Goal: Task Accomplishment & Management: Manage account settings

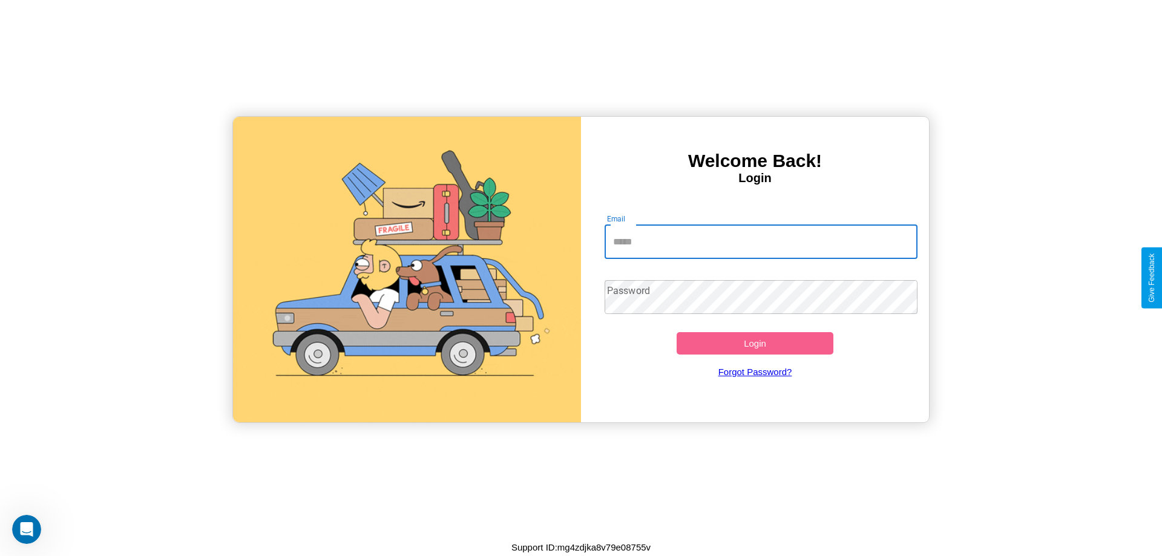
click at [761, 241] on input "Email" at bounding box center [761, 242] width 313 height 34
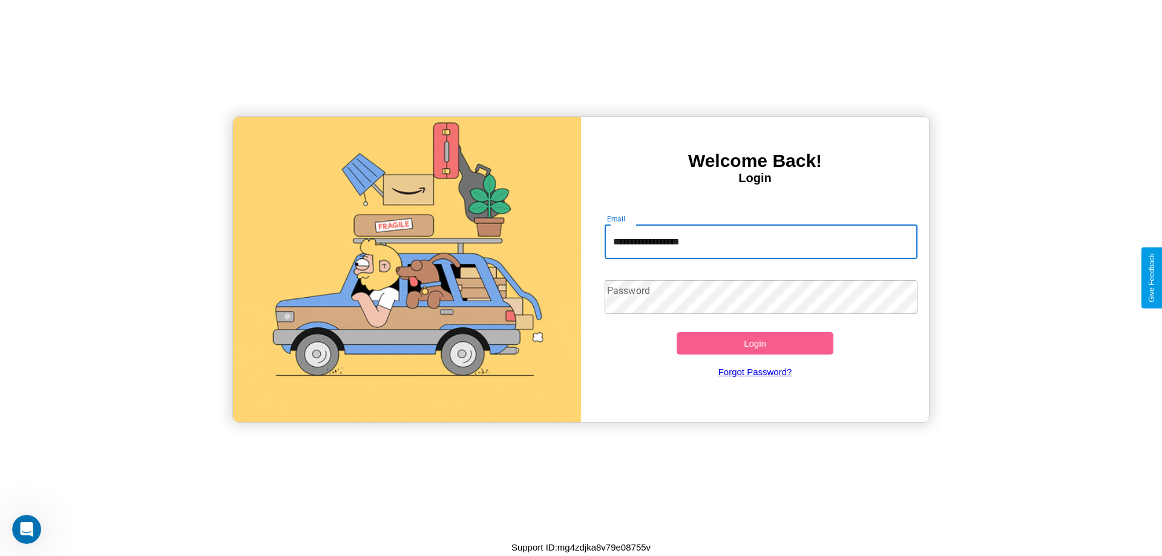
type input "**********"
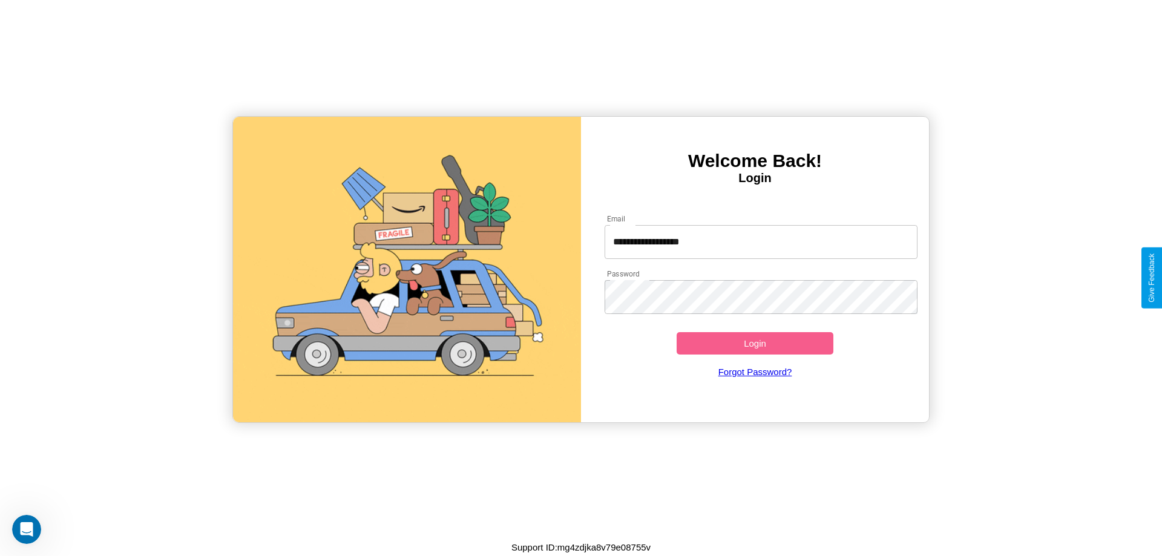
click at [755, 343] on button "Login" at bounding box center [755, 343] width 157 height 22
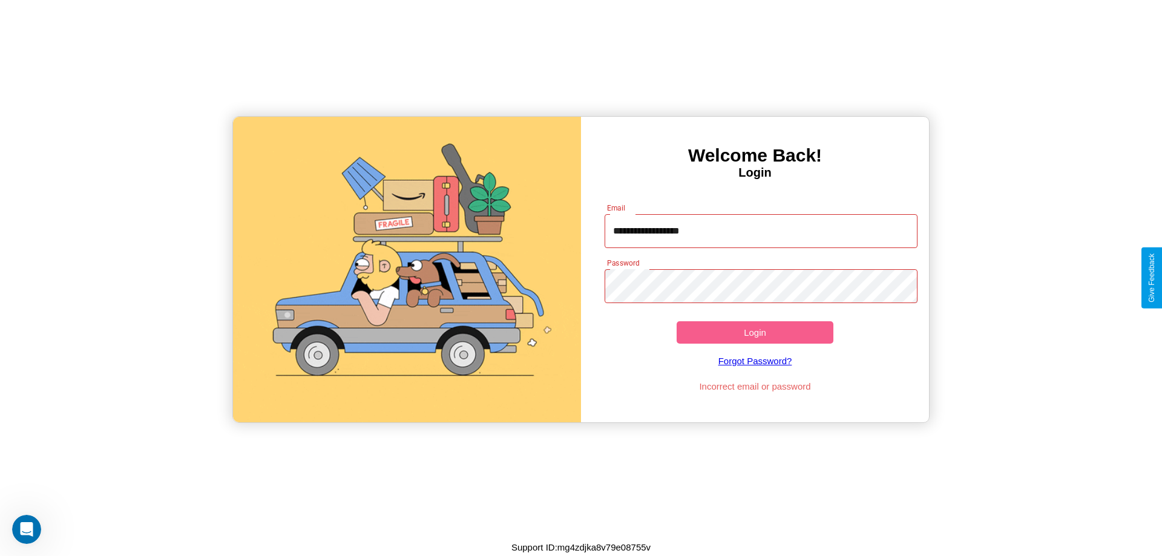
click at [755, 332] on button "Login" at bounding box center [755, 332] width 157 height 22
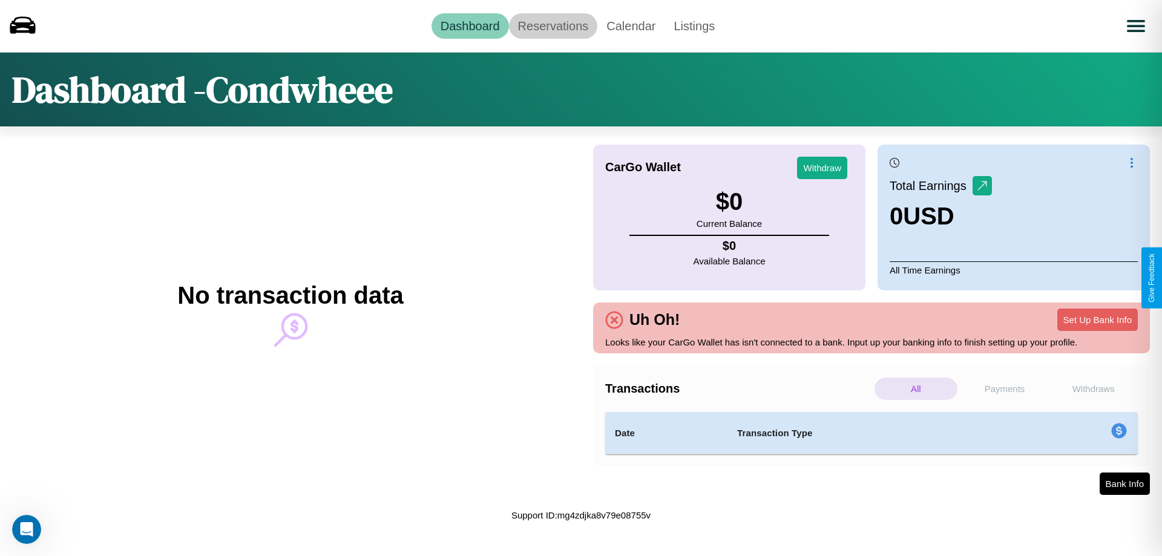
click at [553, 25] on link "Reservations" at bounding box center [553, 25] width 89 height 25
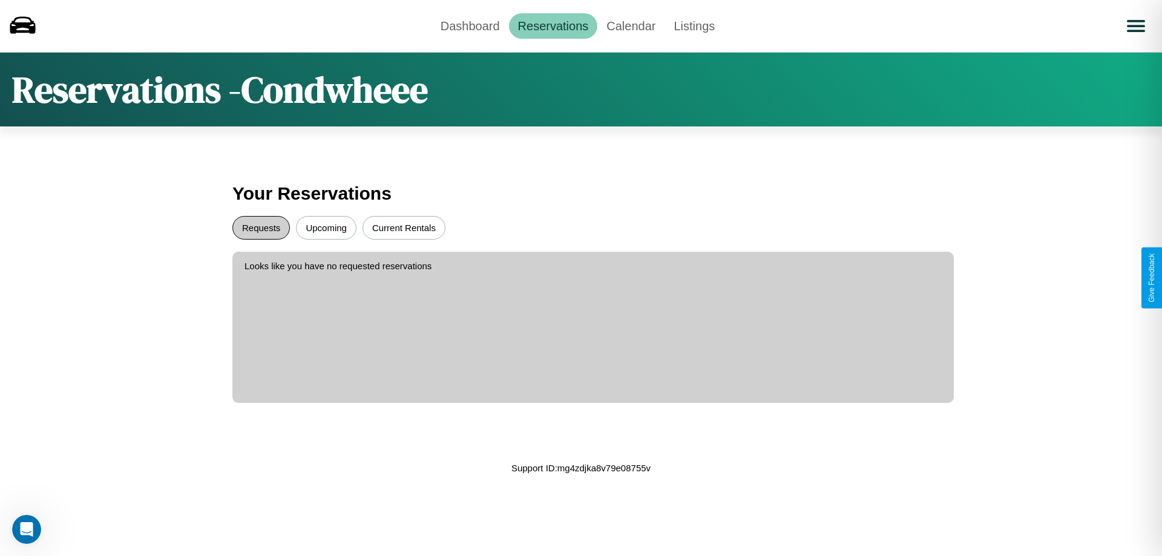
click at [261, 228] on button "Requests" at bounding box center [260, 228] width 57 height 24
click at [326, 228] on button "Upcoming" at bounding box center [326, 228] width 61 height 24
click at [470, 25] on link "Dashboard" at bounding box center [470, 25] width 77 height 25
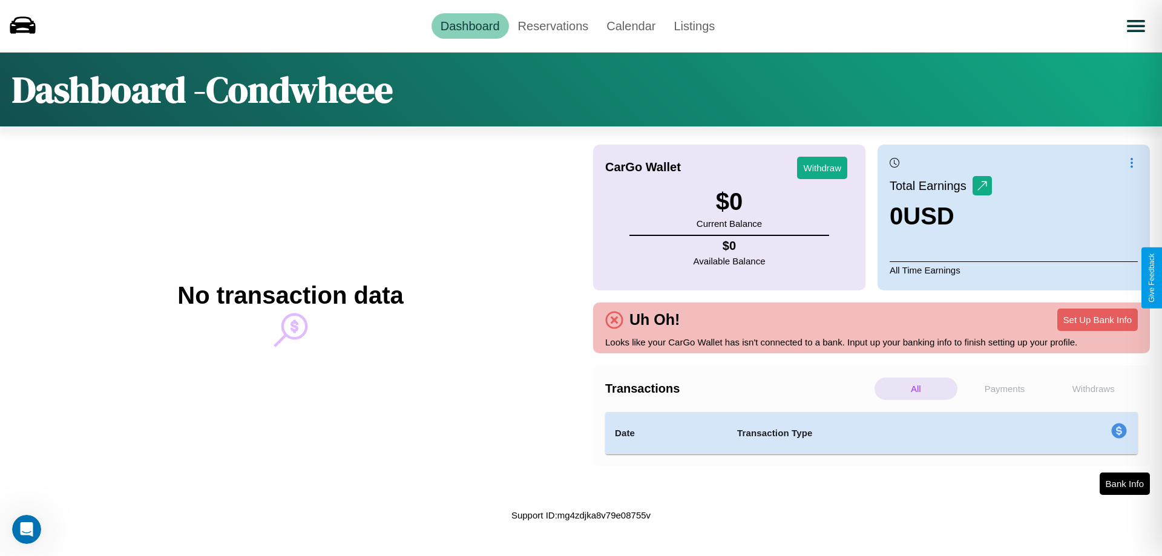
click at [1093, 389] on p "Withdraws" at bounding box center [1093, 389] width 83 height 22
click at [1005, 389] on p "Payments" at bounding box center [1004, 389] width 83 height 22
